Goal: Task Accomplishment & Management: Manage account settings

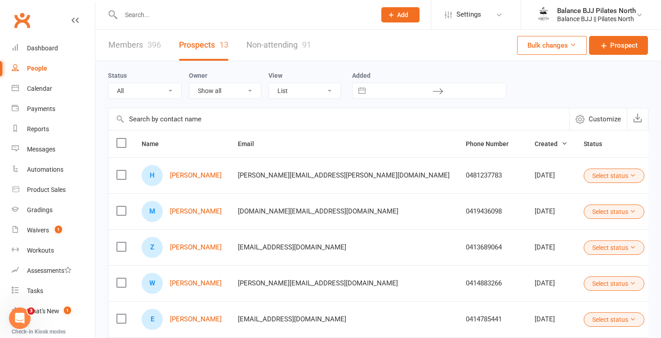
click at [148, 46] on div "396" at bounding box center [154, 44] width 13 height 9
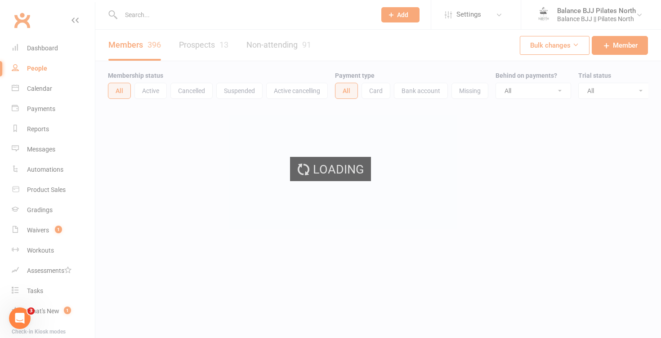
select select "100"
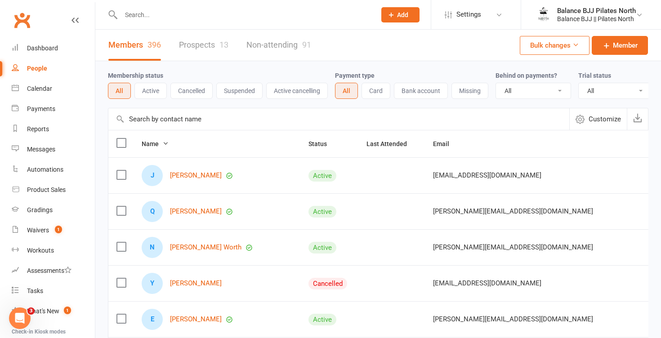
click at [143, 15] on input "text" at bounding box center [244, 15] width 252 height 13
type input "c"
click at [38, 229] on div "Waivers" at bounding box center [38, 230] width 22 height 7
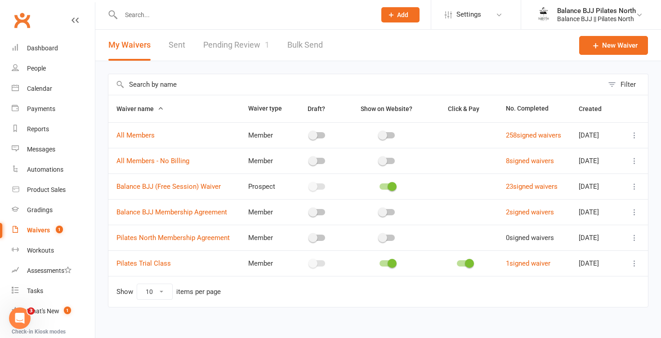
click at [234, 50] on link "Pending Review 1" at bounding box center [236, 45] width 66 height 31
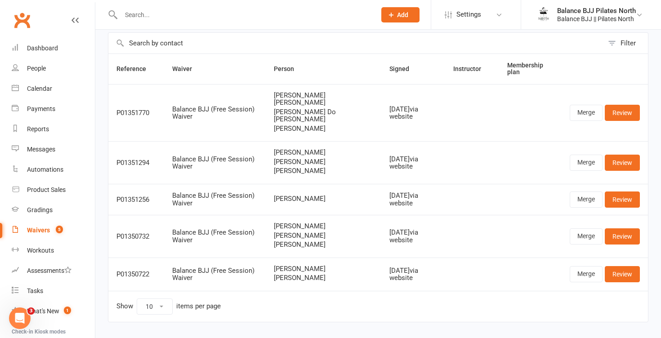
scroll to position [40, 0]
